Goal: Transaction & Acquisition: Download file/media

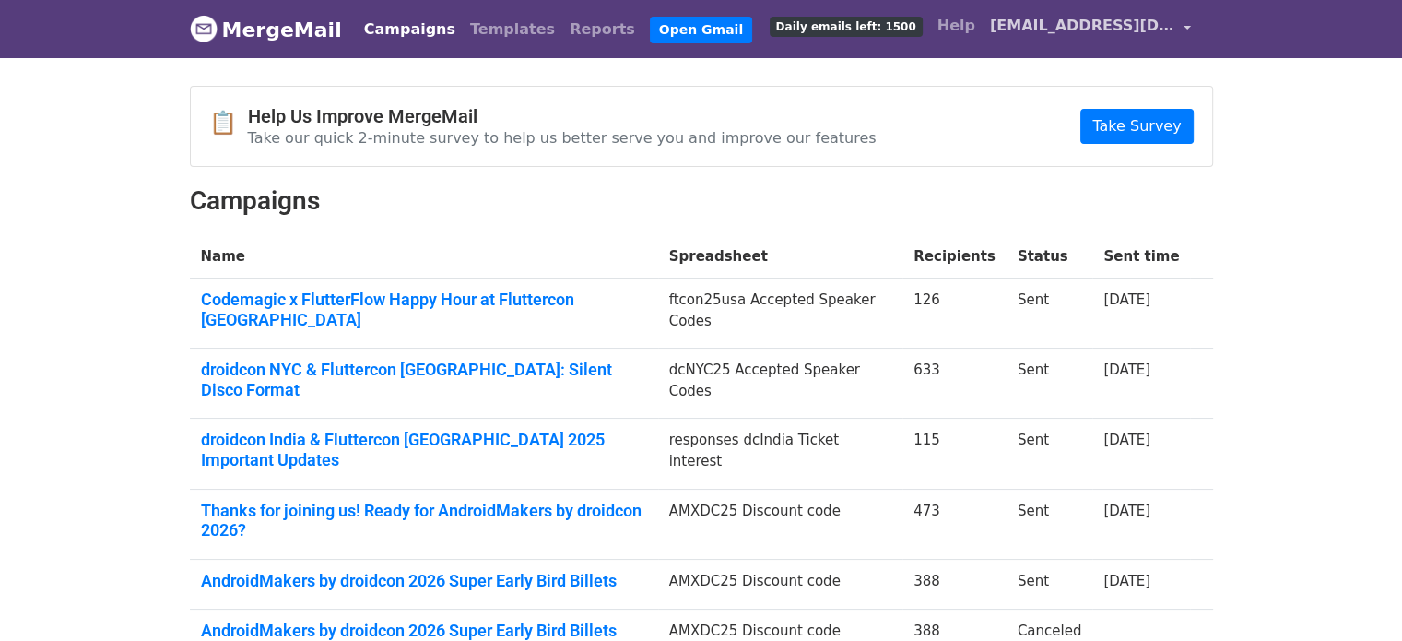
click at [1097, 28] on span "[EMAIL_ADDRESS][DOMAIN_NAME]" at bounding box center [1082, 26] width 184 height 22
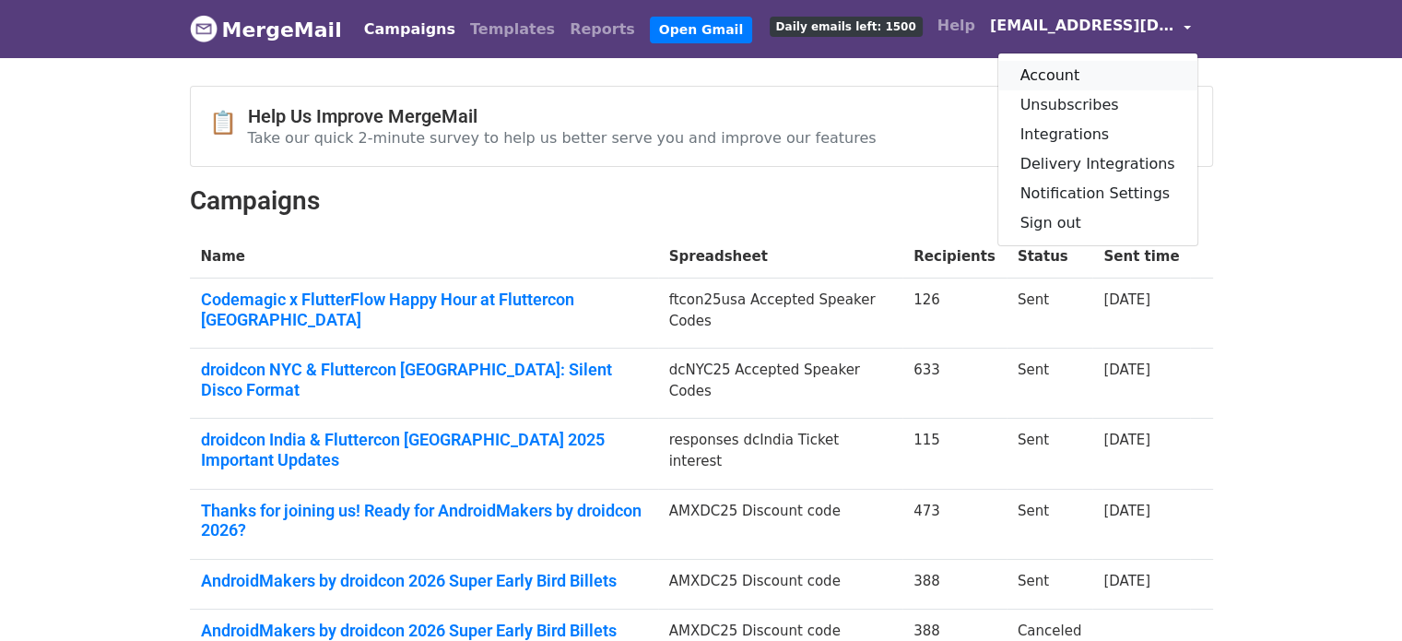
click at [1081, 72] on link "Account" at bounding box center [1097, 75] width 199 height 29
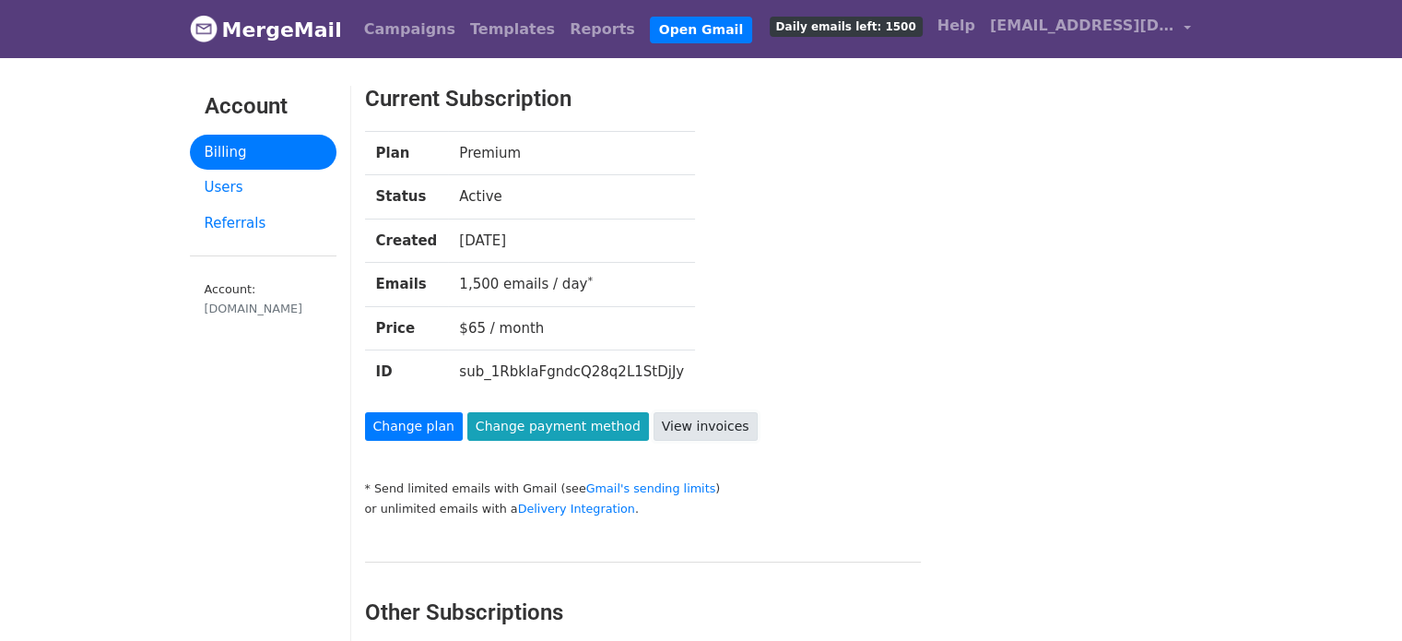
click at [678, 428] on link "View invoices" at bounding box center [705, 426] width 104 height 29
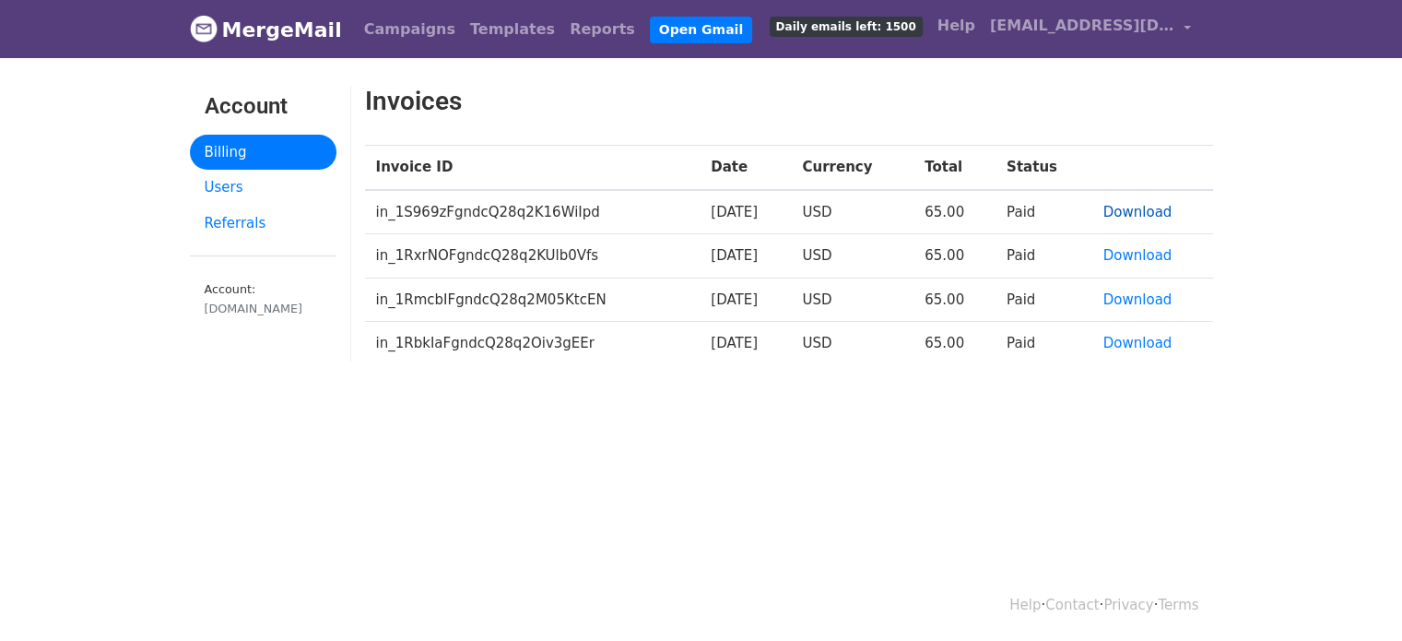
click at [1123, 206] on link "Download" at bounding box center [1137, 212] width 69 height 17
